Goal: Find specific page/section: Find specific page/section

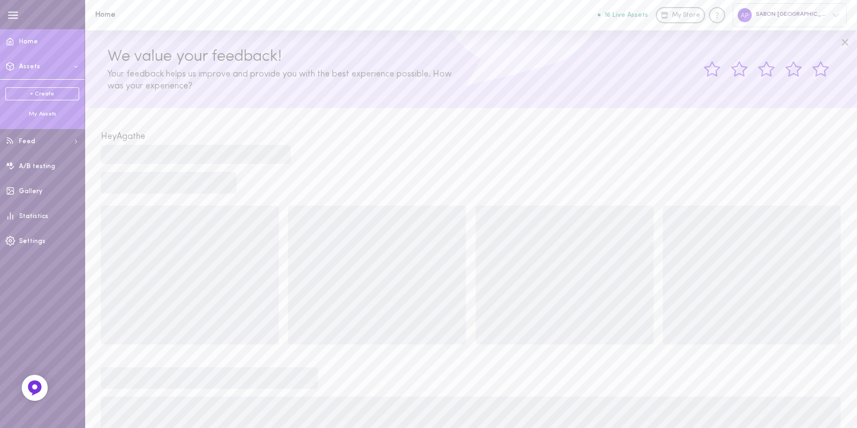
click at [35, 112] on div "My Assets" at bounding box center [42, 114] width 74 height 8
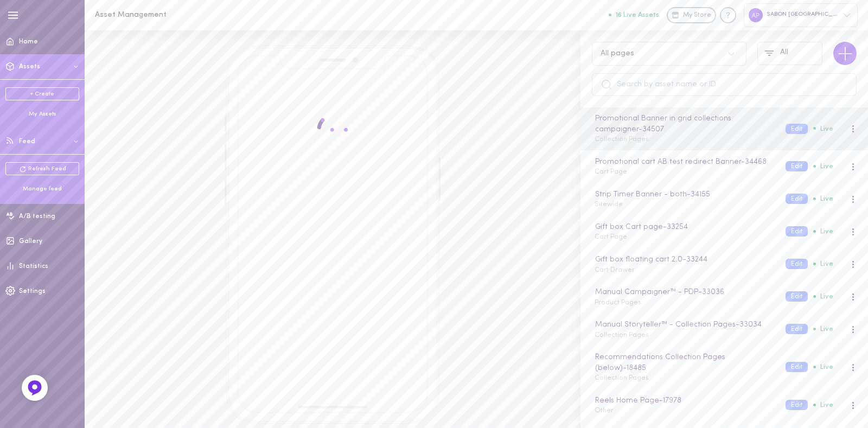
click at [27, 194] on div "Refresh Feed Manage feed" at bounding box center [42, 177] width 85 height 47
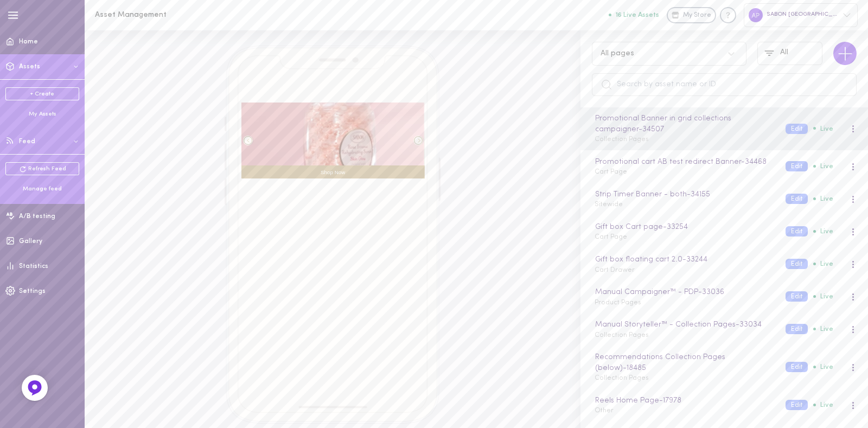
click at [38, 188] on div "Manage feed" at bounding box center [42, 189] width 74 height 8
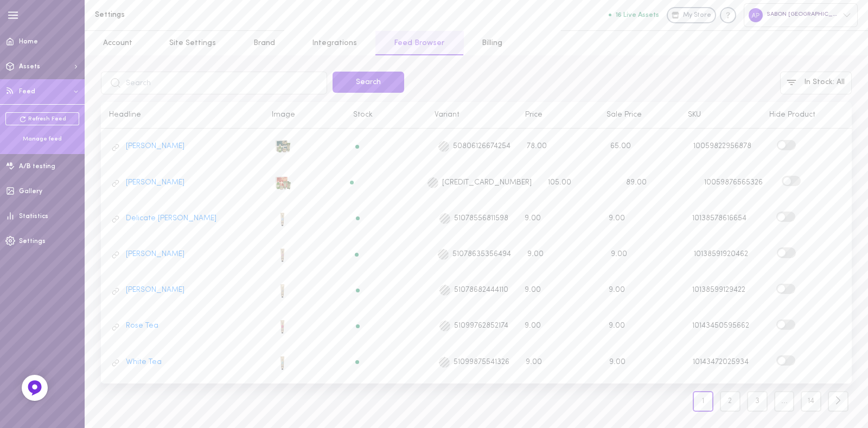
click at [268, 85] on input "text" at bounding box center [214, 83] width 226 height 23
type input "echantillon"
click at [333, 72] on button "Search" at bounding box center [369, 82] width 72 height 21
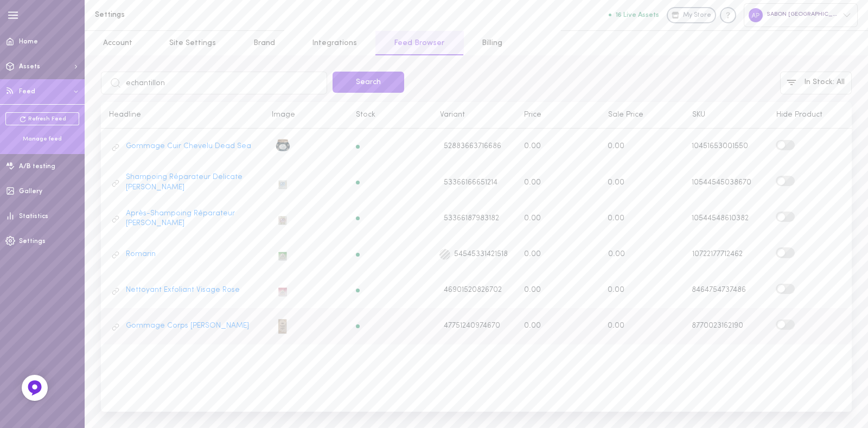
click at [782, 321] on span at bounding box center [782, 325] width 8 height 8
click at [0, 0] on input "checkbox" at bounding box center [0, 0] width 0 height 0
click at [789, 286] on label at bounding box center [785, 289] width 19 height 10
click at [0, 0] on input "checkbox" at bounding box center [0, 0] width 0 height 0
click at [787, 247] on label at bounding box center [785, 252] width 19 height 10
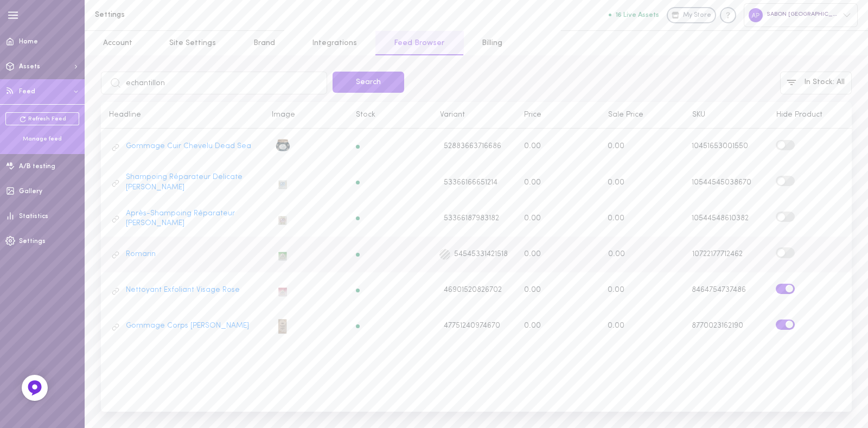
click at [0, 0] on input "checkbox" at bounding box center [0, 0] width 0 height 0
click at [788, 212] on label at bounding box center [785, 217] width 19 height 10
click at [0, 0] on input "checkbox" at bounding box center [0, 0] width 0 height 0
click at [786, 180] on label at bounding box center [785, 181] width 19 height 10
click at [0, 0] on input "checkbox" at bounding box center [0, 0] width 0 height 0
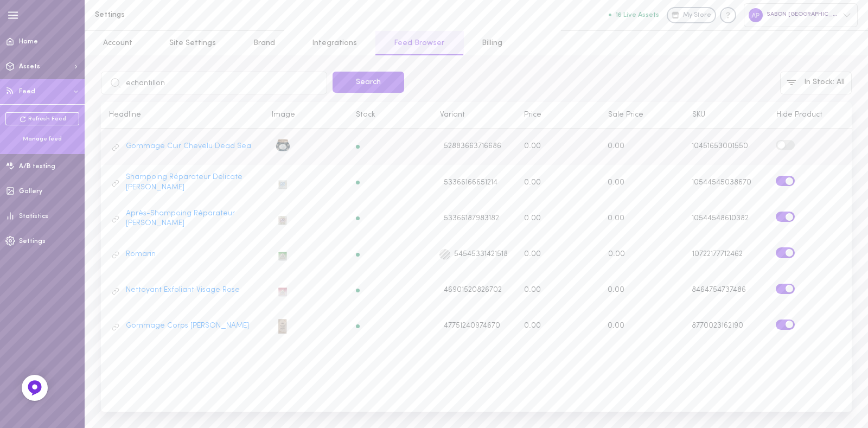
click at [790, 135] on div "Gommage Cuir Chevelu Dead Sea 52883663716686 0.00 0.00 10451653001550" at bounding box center [476, 146] width 751 height 25
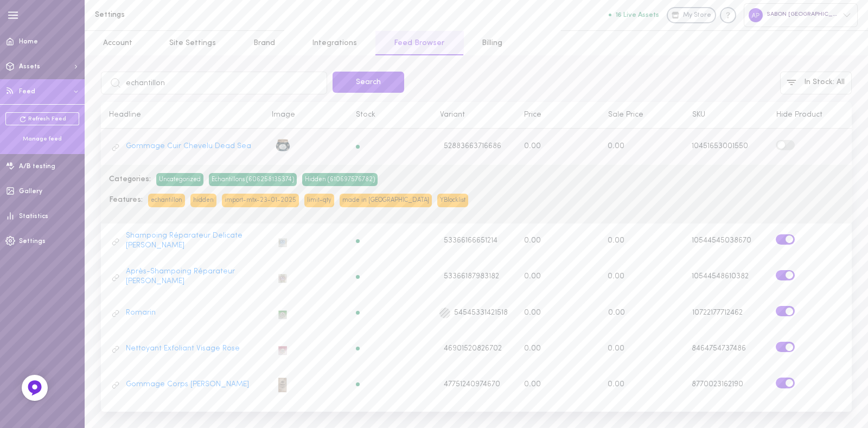
click at [787, 145] on label at bounding box center [785, 145] width 19 height 10
click at [0, 0] on input "checkbox" at bounding box center [0, 0] width 0 height 0
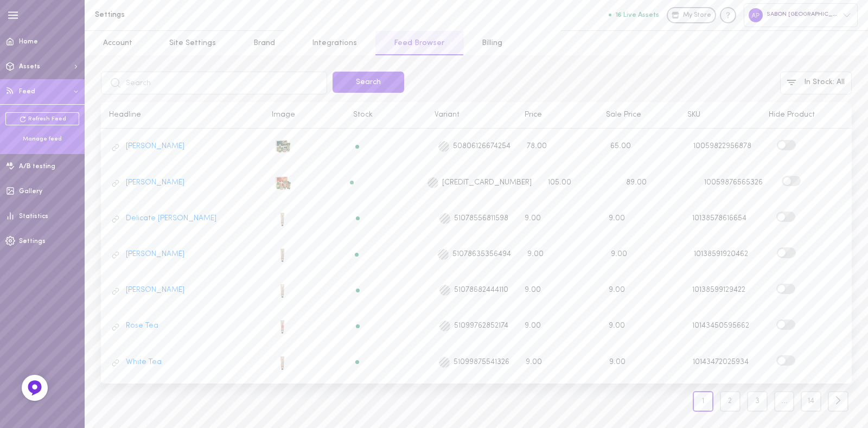
click at [228, 85] on input "text" at bounding box center [214, 83] width 226 height 23
type input "echantillon"
click at [333, 72] on button "Search" at bounding box center [369, 82] width 72 height 21
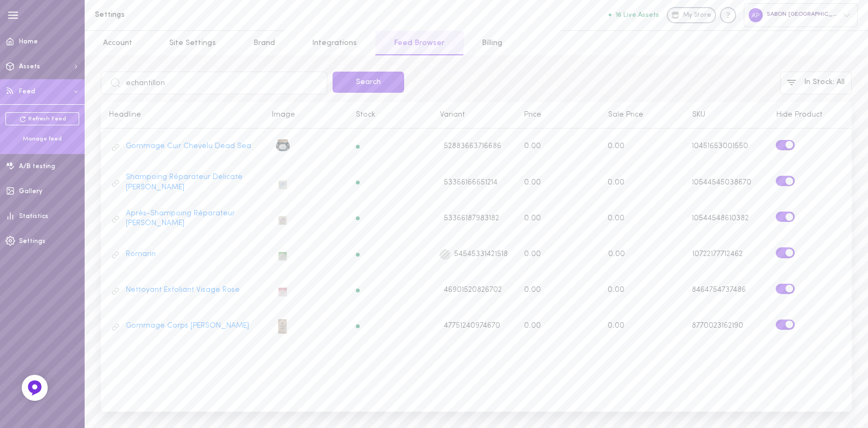
click at [188, 93] on input "echantillon" at bounding box center [214, 83] width 226 height 23
click at [184, 88] on input "echantillon" at bounding box center [214, 83] width 226 height 23
type input "geraniumù"
click button "Search" at bounding box center [369, 82] width 72 height 21
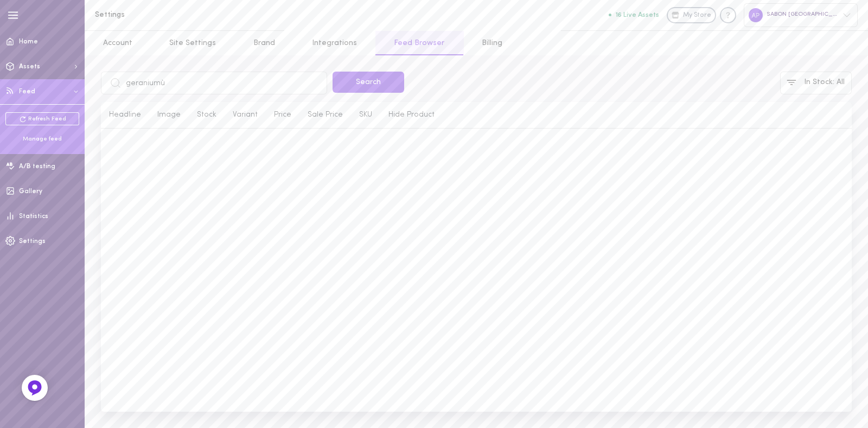
type input "geranium"
click button "Search" at bounding box center [369, 82] width 72 height 21
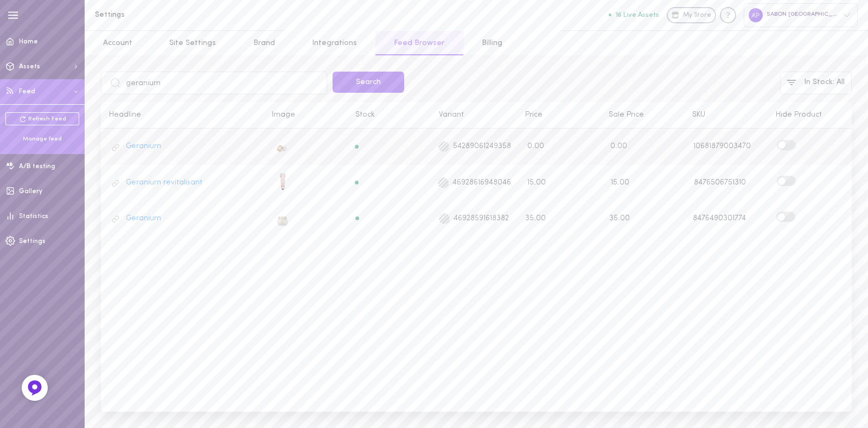
click at [777, 147] on label at bounding box center [786, 145] width 19 height 10
click at [0, 0] on input "checkbox" at bounding box center [0, 0] width 0 height 0
click at [281, 85] on input "geranium" at bounding box center [214, 83] width 226 height 23
click at [277, 79] on input "geranium" at bounding box center [214, 83] width 226 height 23
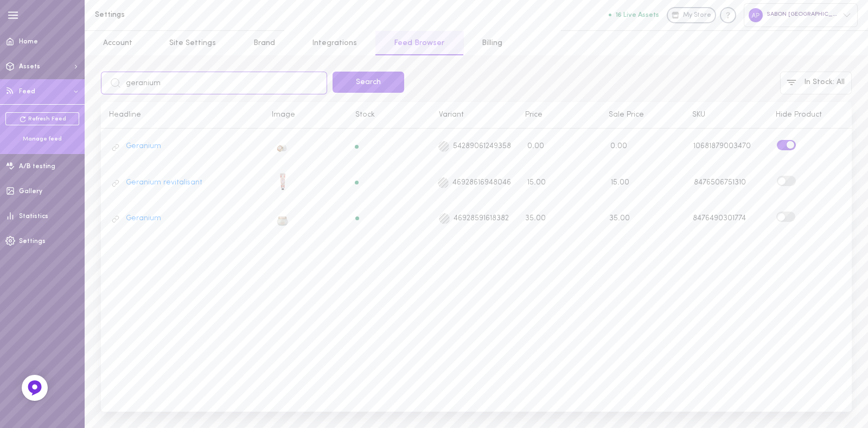
click at [277, 79] on input "geranium" at bounding box center [214, 83] width 226 height 23
type input "mint"
click at [333, 72] on button "Search" at bounding box center [369, 82] width 72 height 21
click at [168, 88] on input "mint" at bounding box center [214, 83] width 226 height 23
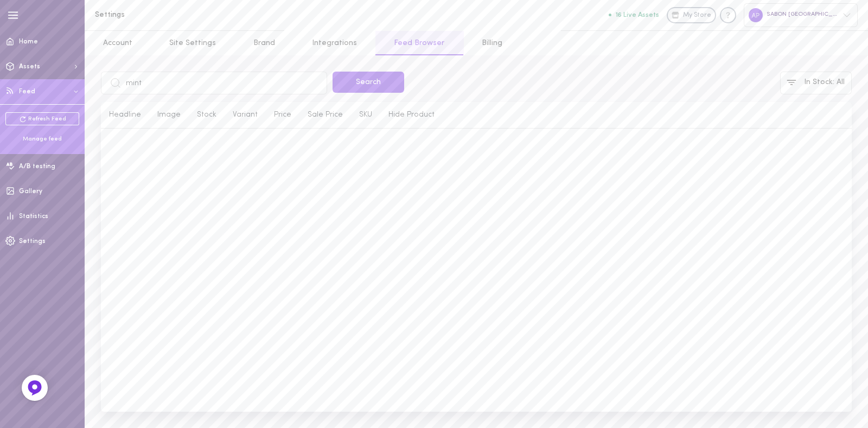
click at [168, 88] on input "mint" at bounding box center [214, 83] width 226 height 23
type input "vanity"
click button "Search" at bounding box center [369, 82] width 72 height 21
click at [784, 140] on label at bounding box center [785, 145] width 19 height 10
click at [0, 0] on input "checkbox" at bounding box center [0, 0] width 0 height 0
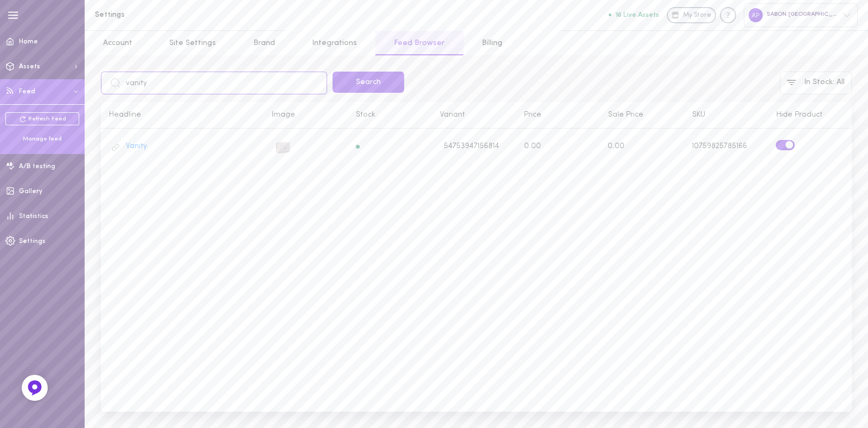
click at [285, 93] on input "vanity" at bounding box center [214, 83] width 226 height 23
type input "menthe"
click button "Search" at bounding box center [369, 82] width 72 height 21
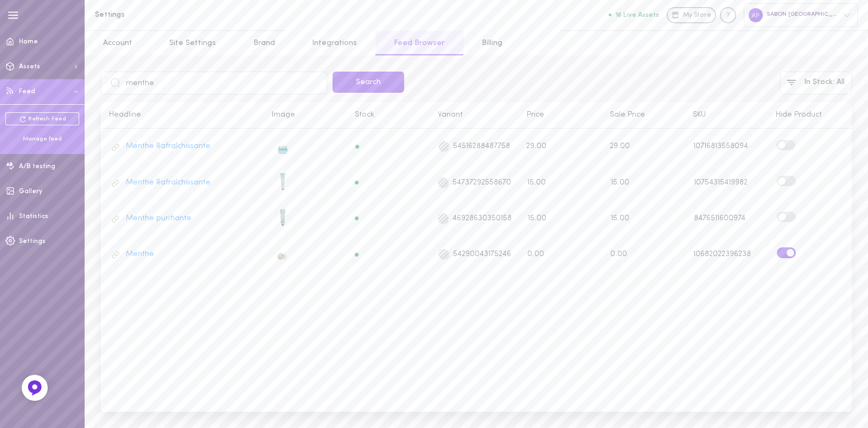
click at [213, 91] on input "menthe" at bounding box center [214, 83] width 226 height 23
type input "lavande"
click at [333, 72] on button "Search" at bounding box center [369, 82] width 72 height 21
click at [781, 145] on span at bounding box center [783, 145] width 8 height 8
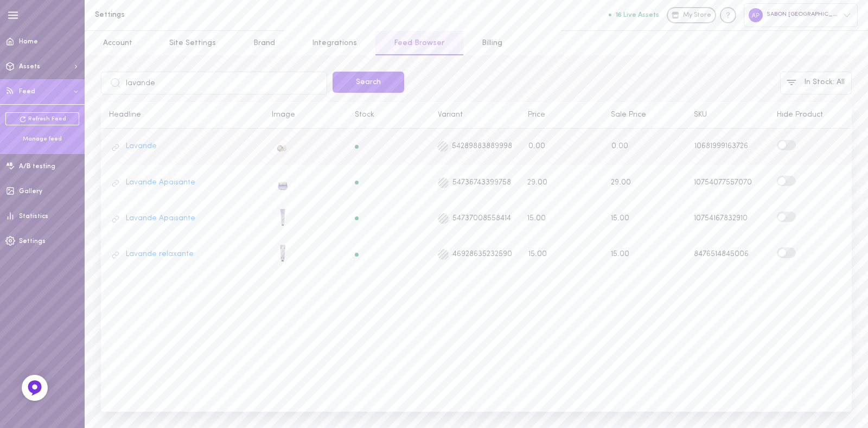
click at [0, 0] on input "checkbox" at bounding box center [0, 0] width 0 height 0
click at [217, 67] on div "Feed last update: (text) lavande Search In Stock : All Headline Image Stock Var…" at bounding box center [477, 241] width 784 height 373
click at [186, 87] on input "lavande" at bounding box center [214, 83] width 226 height 23
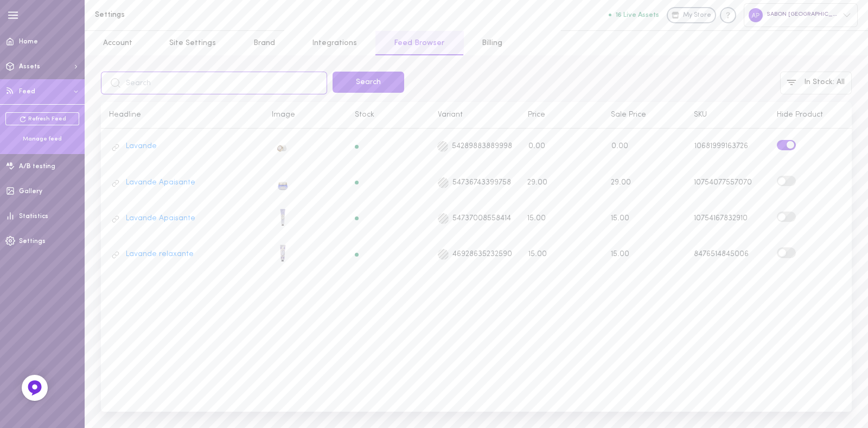
click button "Search" at bounding box center [369, 82] width 72 height 21
